Goal: Information Seeking & Learning: Learn about a topic

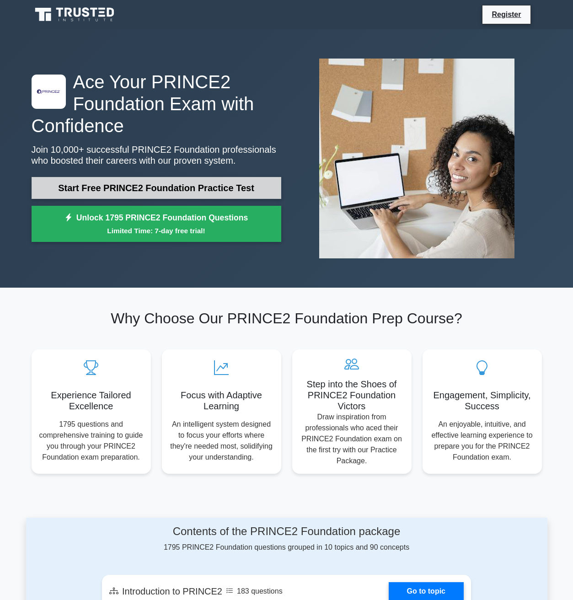
click at [202, 192] on link "Start Free PRINCE2 Foundation Practice Test" at bounding box center [157, 188] width 250 height 22
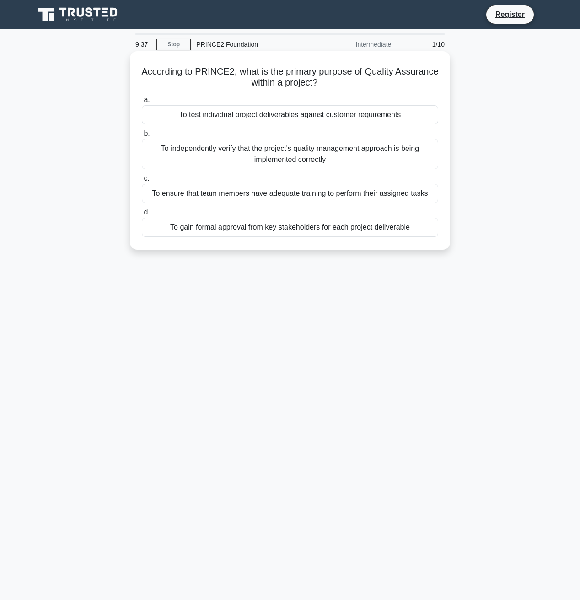
click at [267, 118] on div "To test individual project deliverables against customer requirements" at bounding box center [290, 114] width 296 height 19
click at [142, 103] on input "a. To test individual project deliverables against customer requirements" at bounding box center [142, 100] width 0 height 6
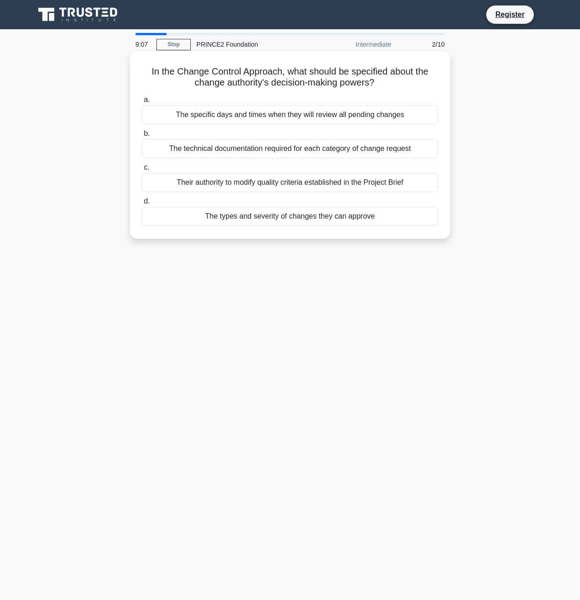
click at [233, 185] on div "Their authority to modify quality criteria established in the Project Brief" at bounding box center [290, 182] width 296 height 19
click at [142, 171] on input "c. Their authority to modify quality criteria established in the Project Brief" at bounding box center [142, 168] width 0 height 6
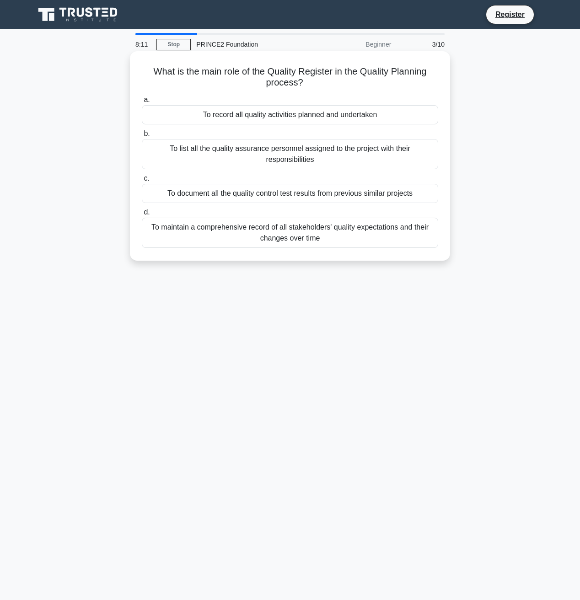
click at [258, 234] on div "To maintain a comprehensive record of all stakeholders' quality expectations an…" at bounding box center [290, 233] width 296 height 30
click at [142, 215] on input "d. To maintain a comprehensive record of all stakeholders' quality expectations…" at bounding box center [142, 213] width 0 height 6
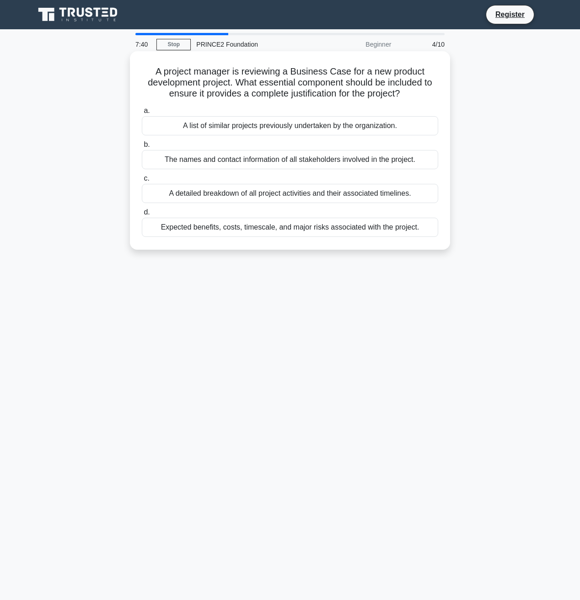
click at [237, 224] on div "Expected benefits, costs, timescale, and major risks associated with the projec…" at bounding box center [290, 227] width 296 height 19
click at [142, 215] on input "d. Expected benefits, costs, timescale, and major risks associated with the pro…" at bounding box center [142, 213] width 0 height 6
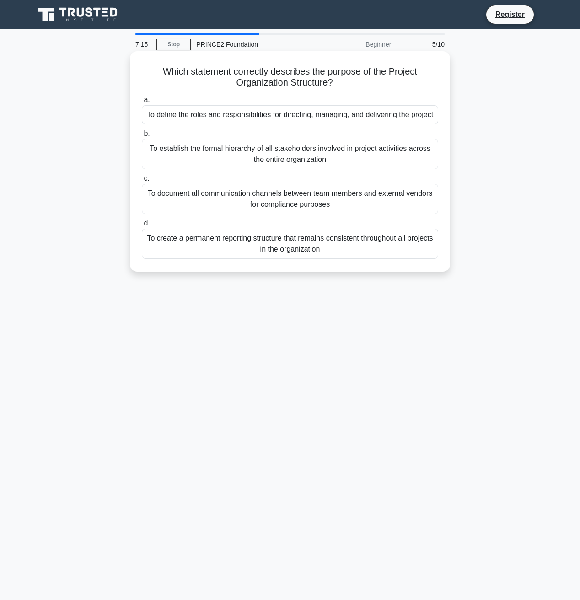
click at [237, 118] on div "To define the roles and responsibilities for directing, managing, and deliverin…" at bounding box center [290, 114] width 296 height 19
click at [142, 103] on input "a. To define the roles and responsibilities for directing, managing, and delive…" at bounding box center [142, 100] width 0 height 6
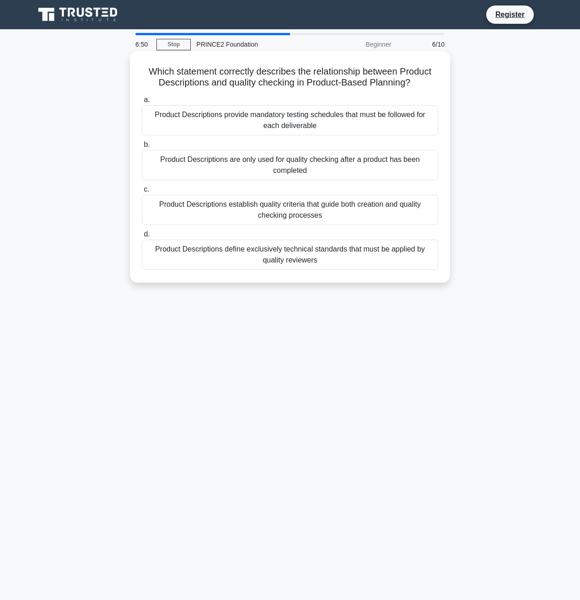
drag, startPoint x: 150, startPoint y: 70, endPoint x: 414, endPoint y: 83, distance: 263.8
click at [414, 83] on h5 "Which statement correctly describes the relationship between Product Descriptio…" at bounding box center [290, 77] width 298 height 23
copy h5 "Which statement correctly describes the relationship between Product Descriptio…"
click at [330, 211] on div "Product Descriptions establish quality criteria that guide both creation and qu…" at bounding box center [290, 210] width 296 height 30
click at [142, 193] on input "c. Product Descriptions establish quality criteria that guide both creation and…" at bounding box center [142, 190] width 0 height 6
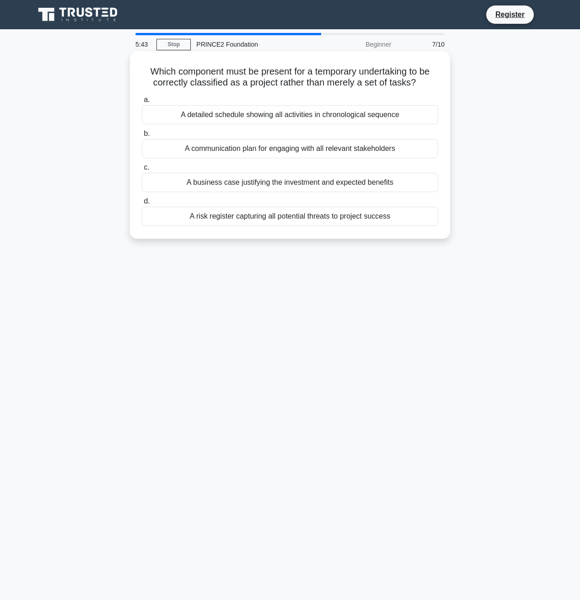
click at [258, 114] on div "A detailed schedule showing all activities in chronological sequence" at bounding box center [290, 114] width 296 height 19
click at [142, 103] on input "a. A detailed schedule showing all activities in chronological sequence" at bounding box center [142, 100] width 0 height 6
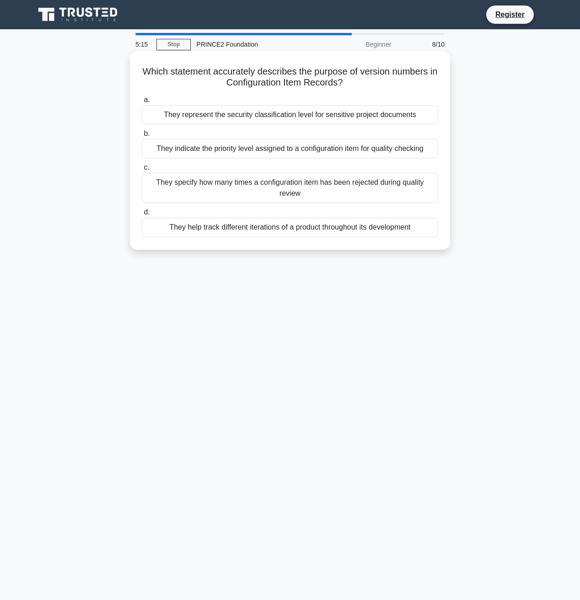
click at [233, 230] on div "They help track different iterations of a product throughout its development" at bounding box center [290, 227] width 296 height 19
click at [142, 215] on input "d. They help track different iterations of a product throughout its development" at bounding box center [142, 213] width 0 height 6
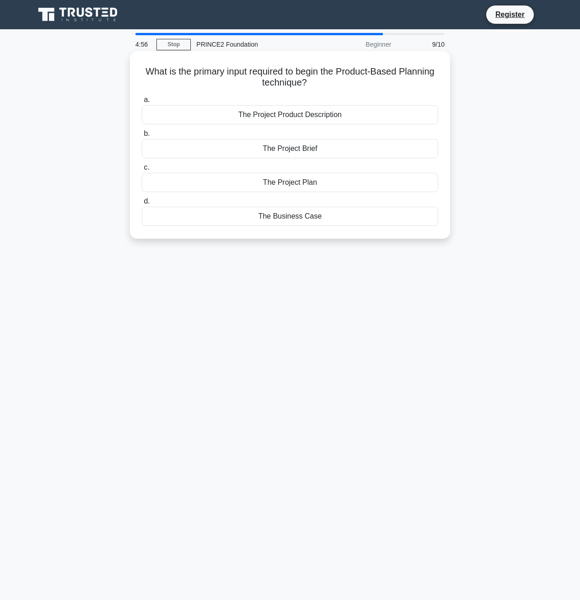
click at [282, 150] on div "The Project Brief" at bounding box center [290, 148] width 296 height 19
click at [142, 137] on input "b. The Project Brief" at bounding box center [142, 134] width 0 height 6
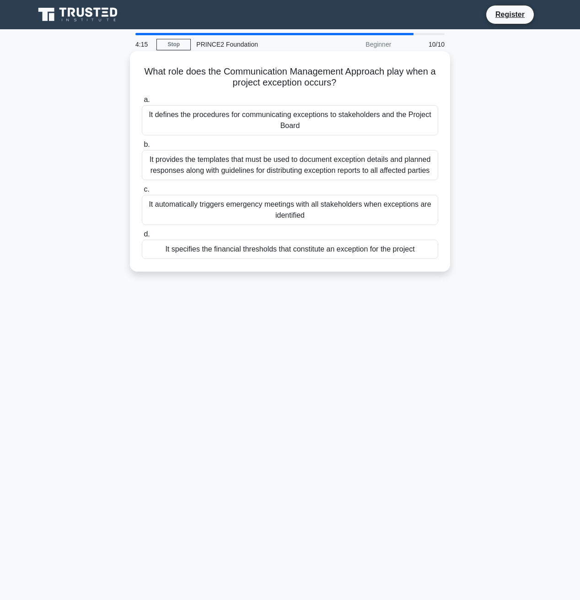
click at [247, 122] on div "It defines the procedures for communicating exceptions to stakeholders and the …" at bounding box center [290, 120] width 296 height 30
click at [142, 103] on input "a. It defines the procedures for communicating exceptions to stakeholders and t…" at bounding box center [142, 100] width 0 height 6
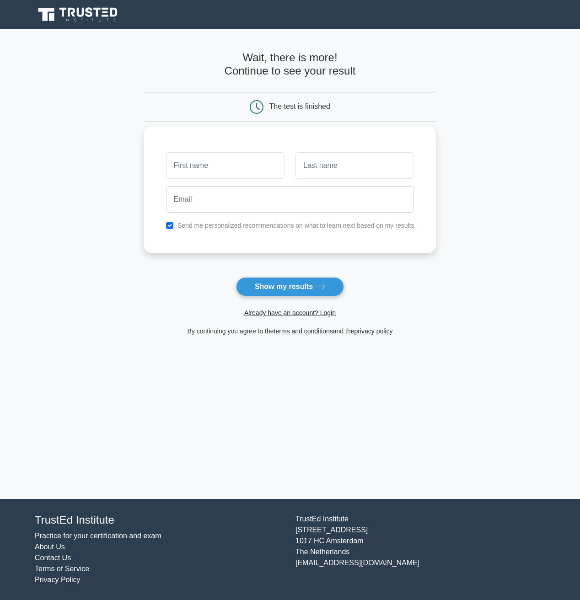
click at [253, 172] on input "text" at bounding box center [225, 165] width 118 height 27
type input "sam"
click at [347, 153] on input "text" at bounding box center [355, 165] width 118 height 27
type input "ahmed"
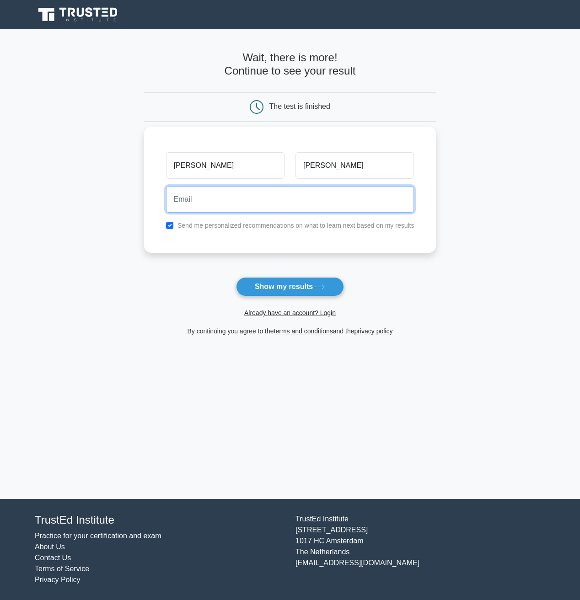
click at [341, 211] on input "email" at bounding box center [290, 199] width 248 height 27
type input "sam.ahmed5293@outlook.com"
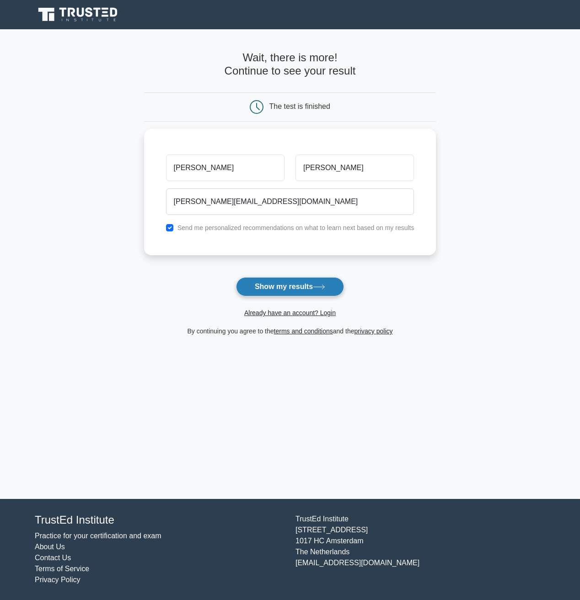
click at [306, 287] on button "Show my results" at bounding box center [290, 286] width 108 height 19
